Goal: Information Seeking & Learning: Learn about a topic

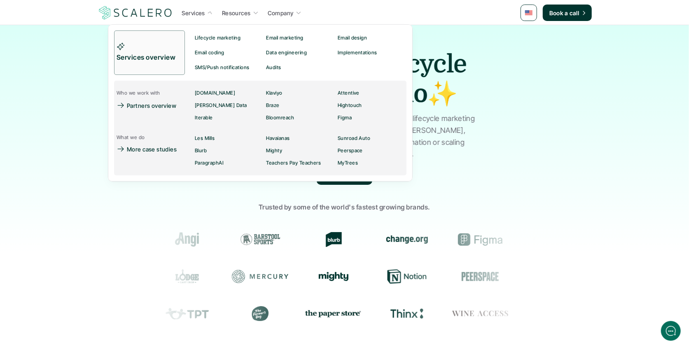
click at [189, 15] on p "Services" at bounding box center [193, 13] width 23 height 9
click at [165, 52] on p "Services overview" at bounding box center [147, 57] width 61 height 11
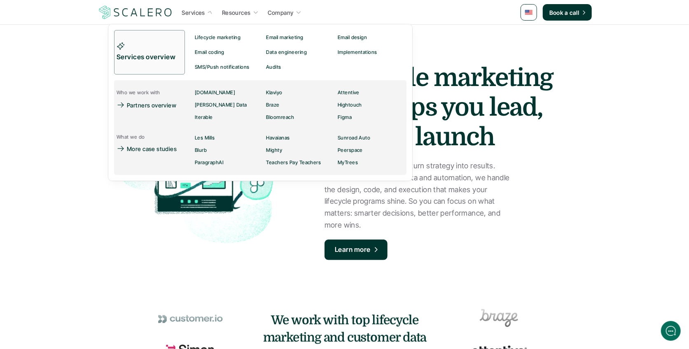
click at [196, 10] on p "Services" at bounding box center [193, 12] width 23 height 9
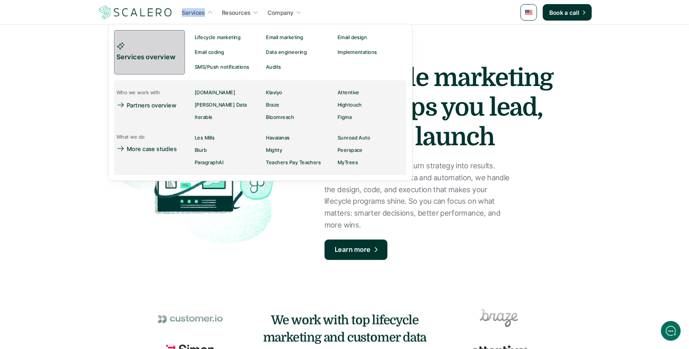
click at [159, 42] on link "Services overview" at bounding box center [149, 52] width 71 height 44
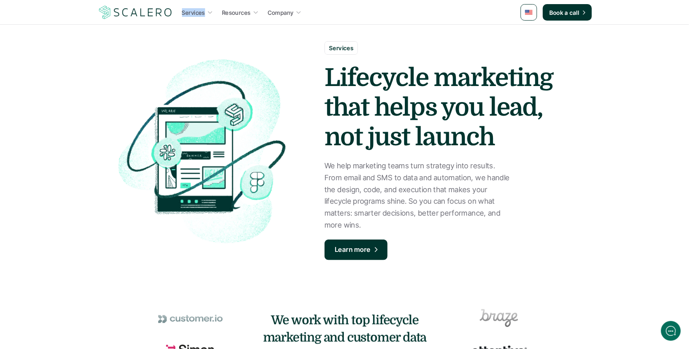
click at [533, 14] on link at bounding box center [529, 12] width 16 height 16
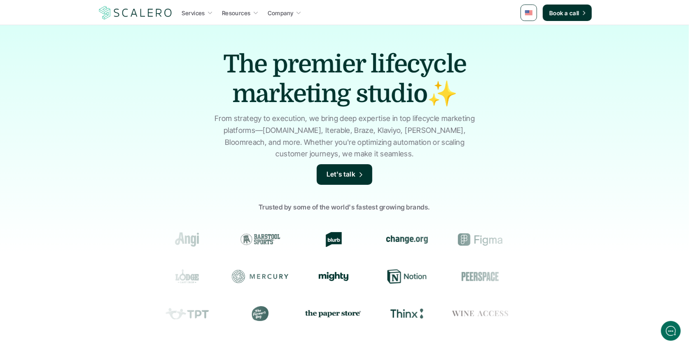
click at [530, 15] on link at bounding box center [529, 13] width 16 height 16
click at [532, 34] on img at bounding box center [529, 33] width 7 height 5
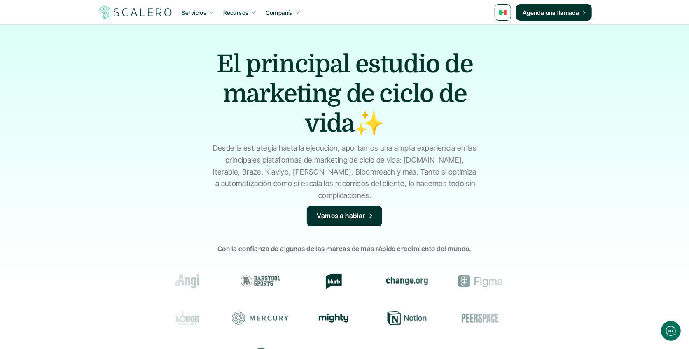
click at [202, 10] on p "Servicios" at bounding box center [194, 12] width 25 height 9
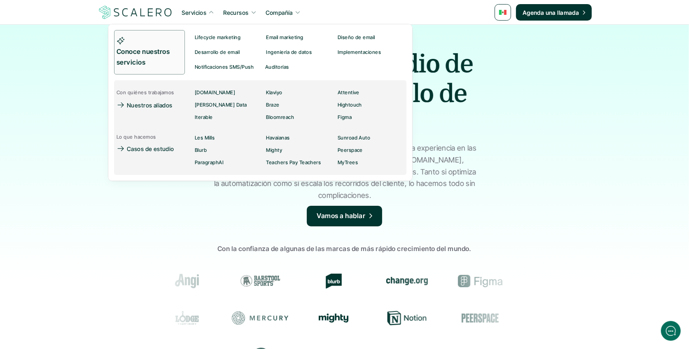
click at [166, 51] on p "Conoce nuestros servicios" at bounding box center [147, 57] width 61 height 21
